Goal: Task Accomplishment & Management: Manage account settings

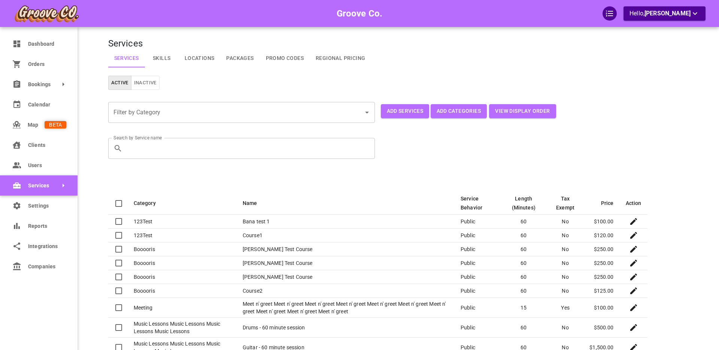
select select "25"
click at [20, 165] on icon at bounding box center [16, 165] width 9 height 9
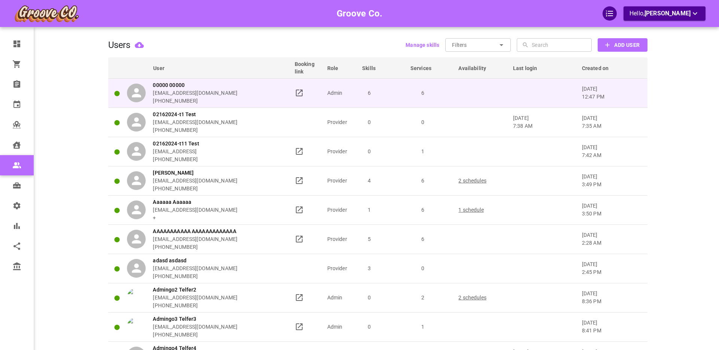
click at [234, 91] on div "00000 00000 [EMAIL_ADDRESS][DOMAIN_NAME] [PHONE_NUMBER]" at bounding box center [207, 93] width 161 height 24
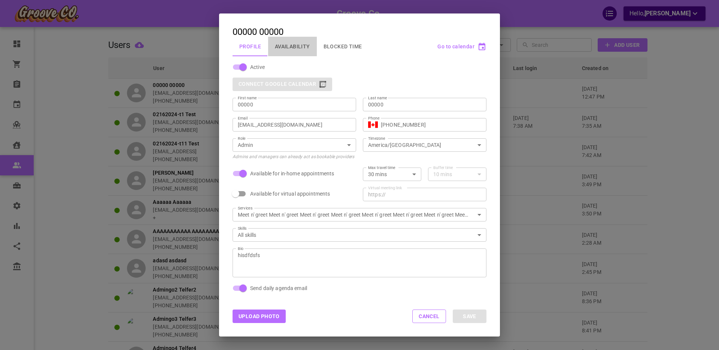
click at [290, 44] on button "Availability" at bounding box center [292, 46] width 49 height 19
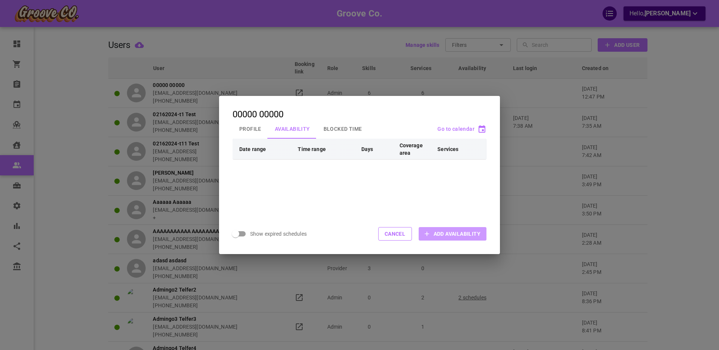
click at [441, 233] on span "Add Availability" at bounding box center [457, 233] width 47 height 7
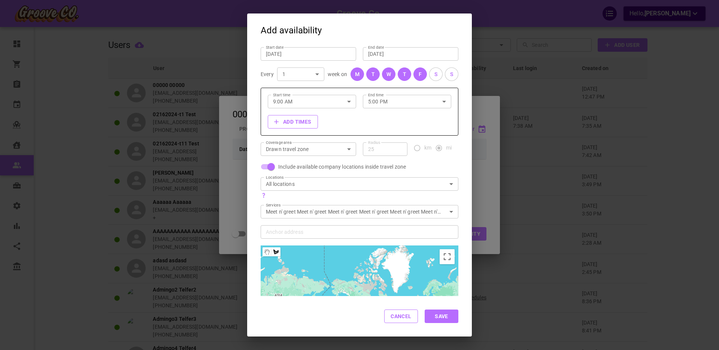
click at [399, 314] on button "Cancel" at bounding box center [401, 316] width 34 height 13
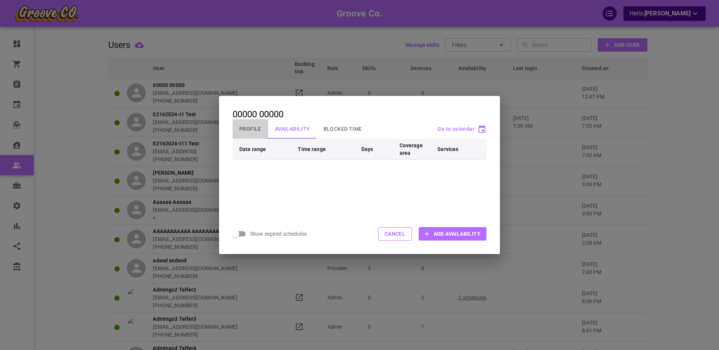
click at [252, 131] on button "Profile" at bounding box center [251, 128] width 36 height 19
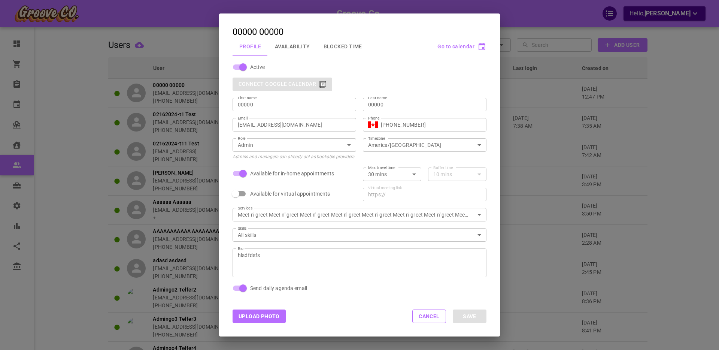
drag, startPoint x: 425, startPoint y: 159, endPoint x: 441, endPoint y: 164, distance: 17.1
click at [426, 160] on div "Active Connect Google Calendar First name 00000 First name Last name 00000 Last…" at bounding box center [356, 186] width 261 height 260
click at [438, 176] on div "10 mins" at bounding box center [458, 173] width 48 height 7
drag, startPoint x: 439, startPoint y: 173, endPoint x: 456, endPoint y: 172, distance: 16.9
click at [440, 173] on div "10 mins" at bounding box center [458, 173] width 48 height 7
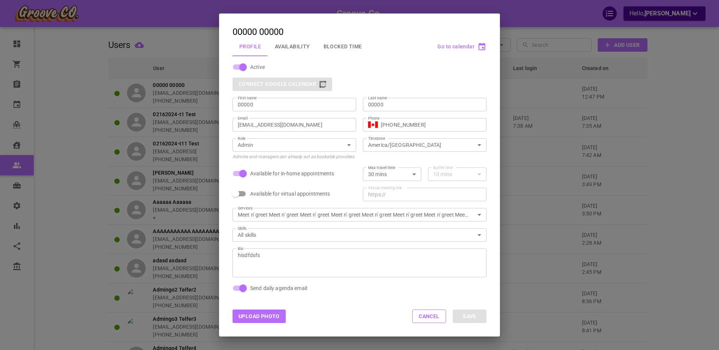
click at [479, 175] on div "10 mins" at bounding box center [458, 173] width 48 height 7
